Goal: Task Accomplishment & Management: Use online tool/utility

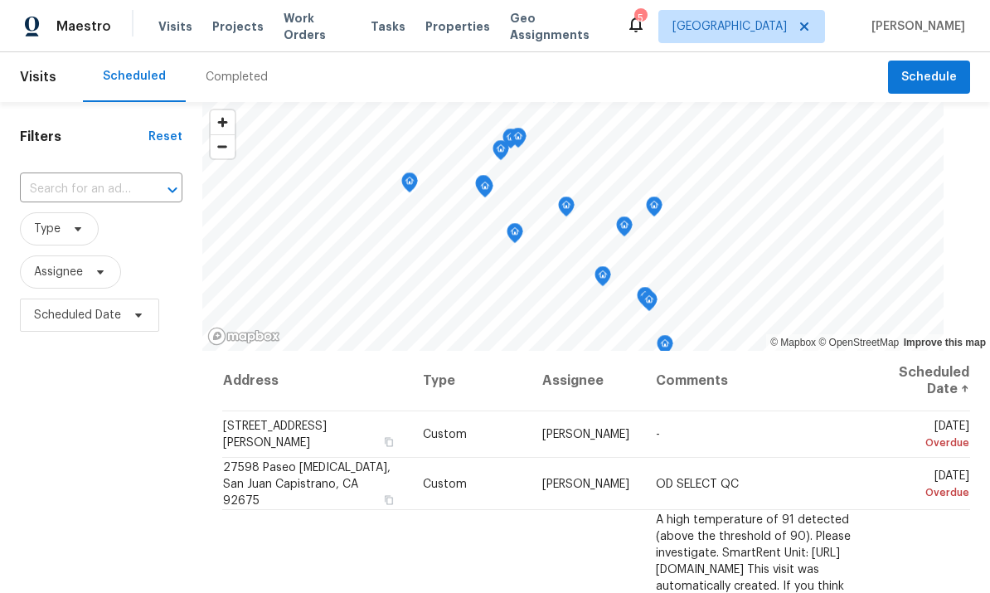
click at [381, 28] on span "Tasks" at bounding box center [388, 27] width 35 height 12
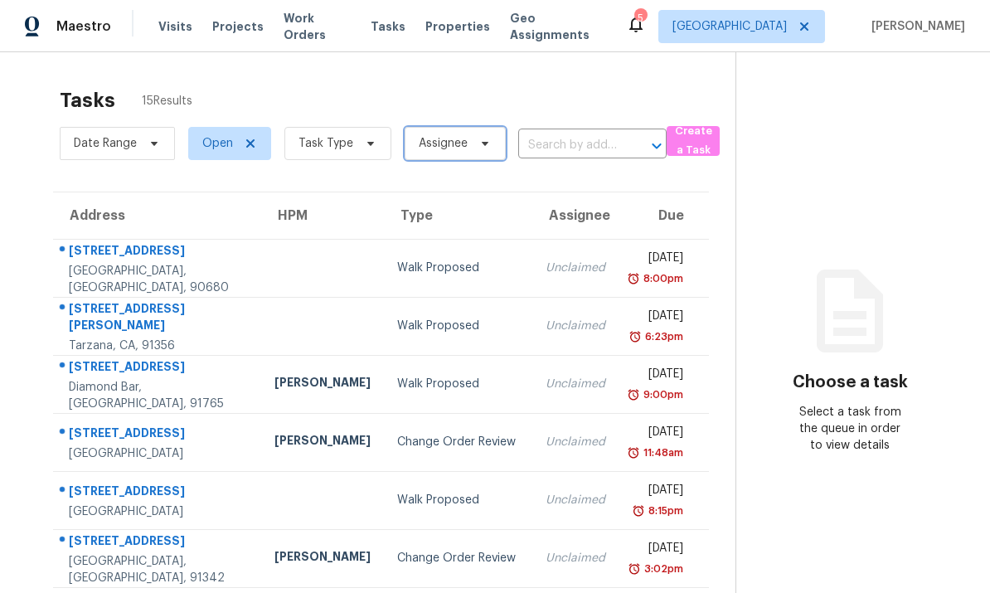
click at [484, 135] on span "Assignee" at bounding box center [455, 143] width 101 height 33
click at [514, 95] on div "Tasks 15 Results" at bounding box center [398, 100] width 676 height 43
click at [371, 134] on span "Task Type" at bounding box center [337, 143] width 107 height 33
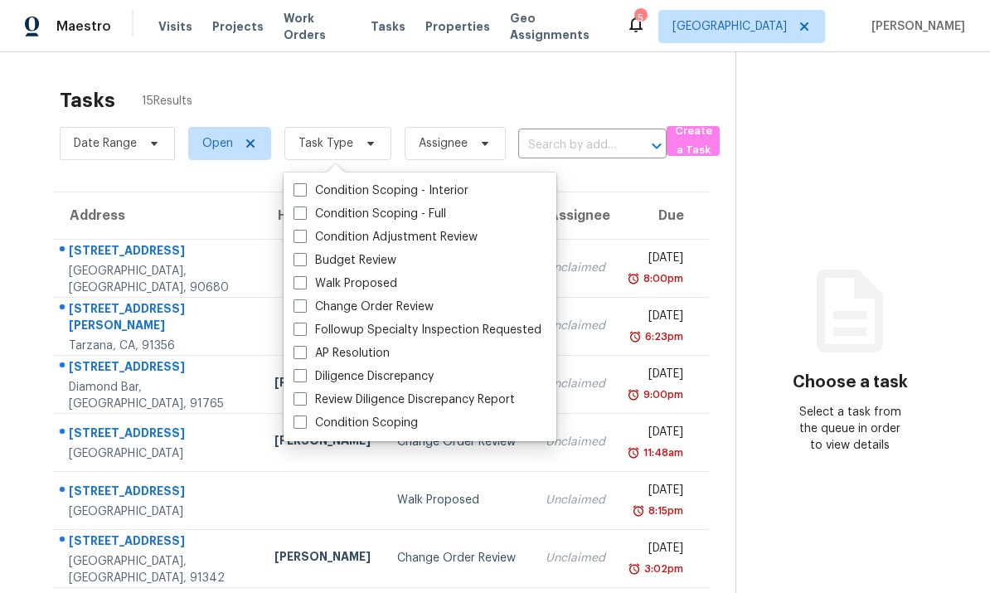
click at [299, 261] on span at bounding box center [300, 259] width 13 height 13
click at [299, 261] on input "Budget Review" at bounding box center [299, 257] width 11 height 11
checkbox input "true"
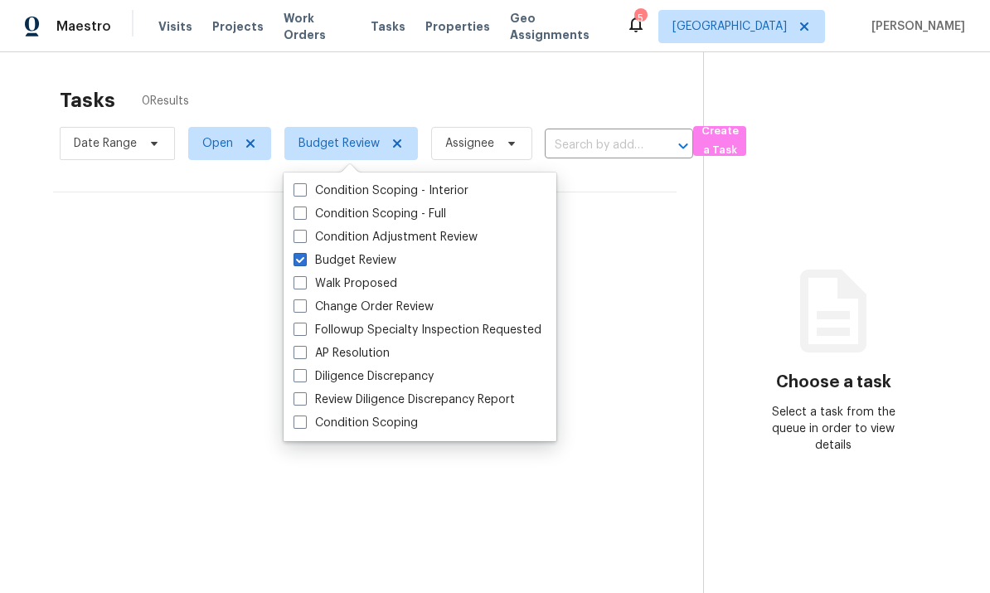
click at [250, 75] on div "Tasks 0 Results Date Range Open Budget Review Assignee ​ Create a Task No tasks…" at bounding box center [495, 348] width 990 height 593
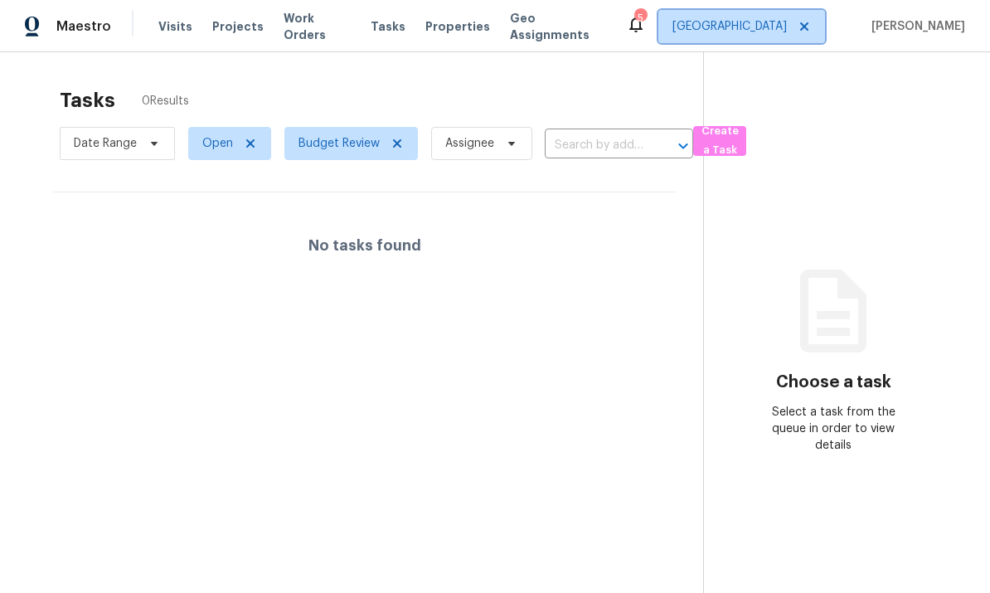
click at [765, 28] on span "[GEOGRAPHIC_DATA]" at bounding box center [730, 26] width 114 height 17
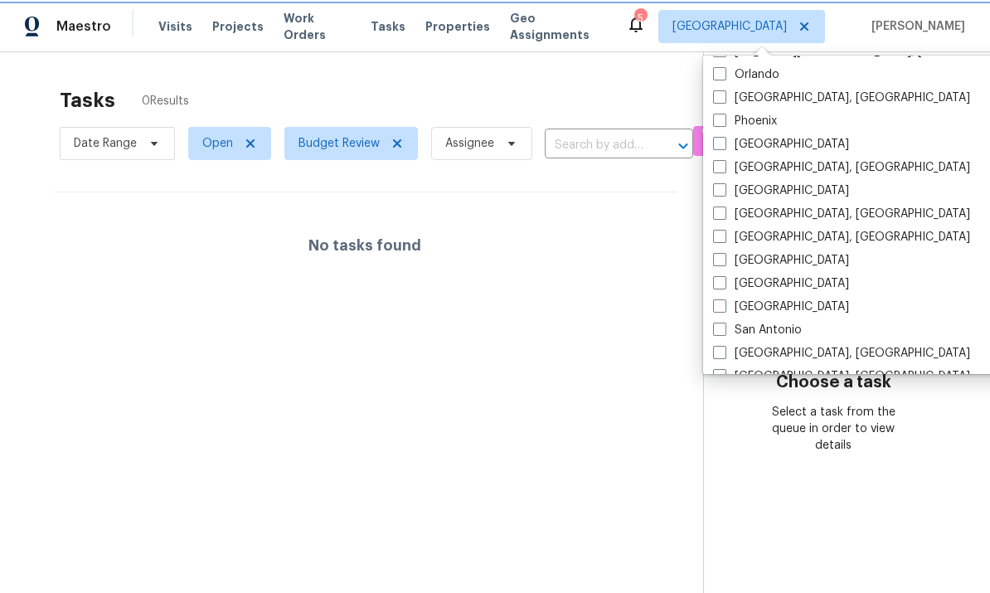
scroll to position [972, 0]
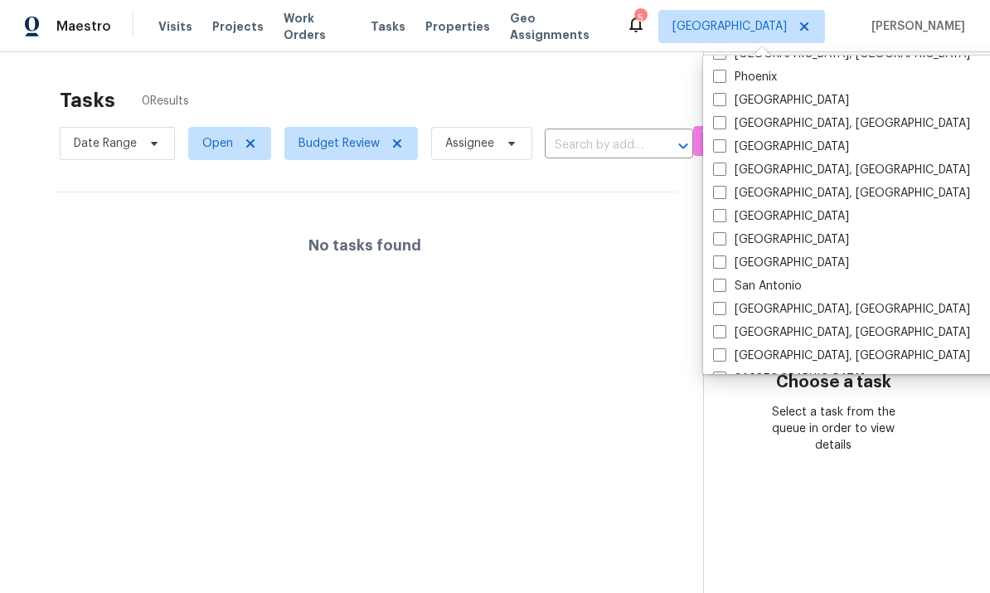
click at [714, 311] on span at bounding box center [719, 308] width 13 height 13
click at [714, 311] on input "[GEOGRAPHIC_DATA], [GEOGRAPHIC_DATA]" at bounding box center [718, 306] width 11 height 11
checkbox input "true"
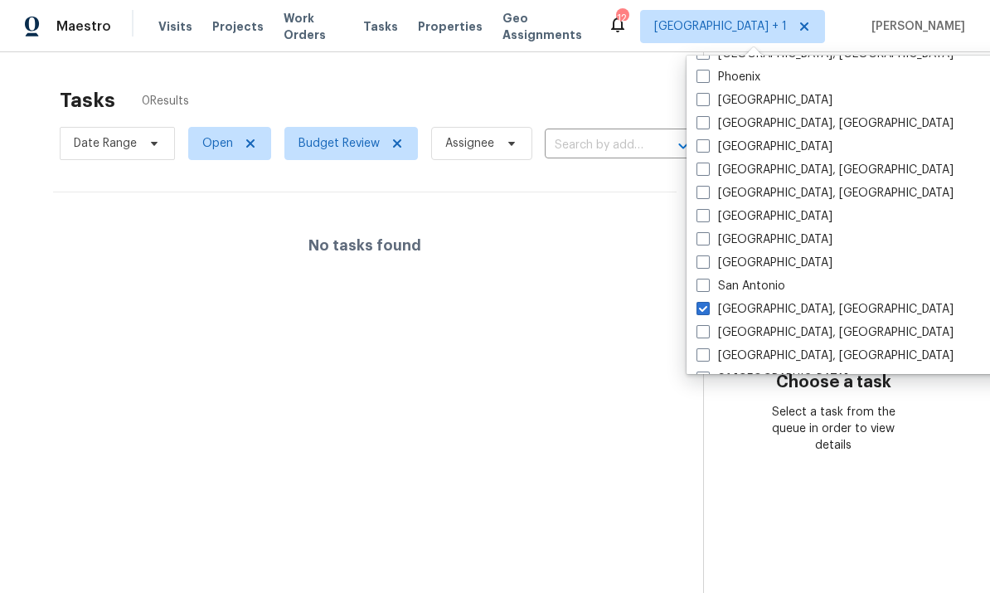
click at [90, 89] on div "Tasks 0 Results" at bounding box center [382, 100] width 644 height 43
